Goal: Download file/media

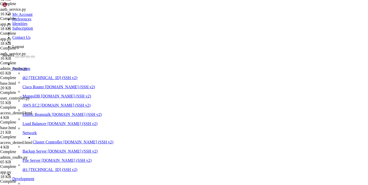
scroll to position [218656, 0]
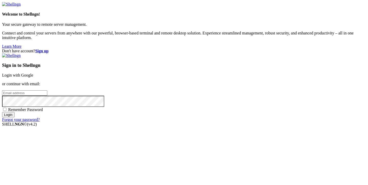
click at [33, 73] on link "Login with Google" at bounding box center [17, 75] width 31 height 4
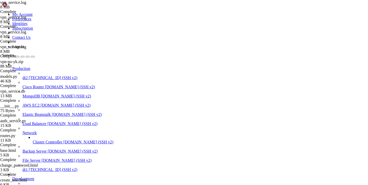
scroll to position [184031, 0]
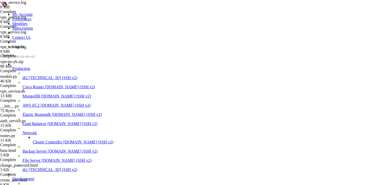
type input "/var/service"
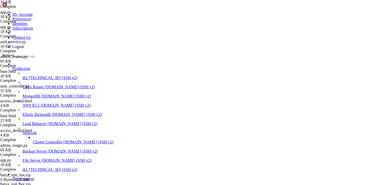
scroll to position [483, 0]
